Goal: Navigation & Orientation: Understand site structure

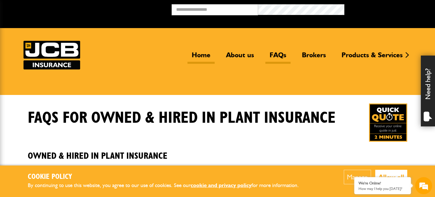
click at [196, 54] on link "Home" at bounding box center [200, 57] width 27 height 13
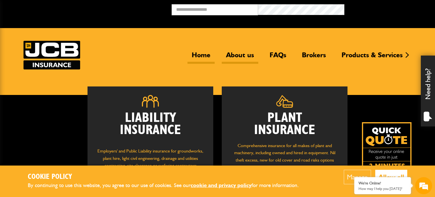
click at [231, 54] on link "About us" at bounding box center [240, 57] width 37 height 13
